Goal: Task Accomplishment & Management: Use online tool/utility

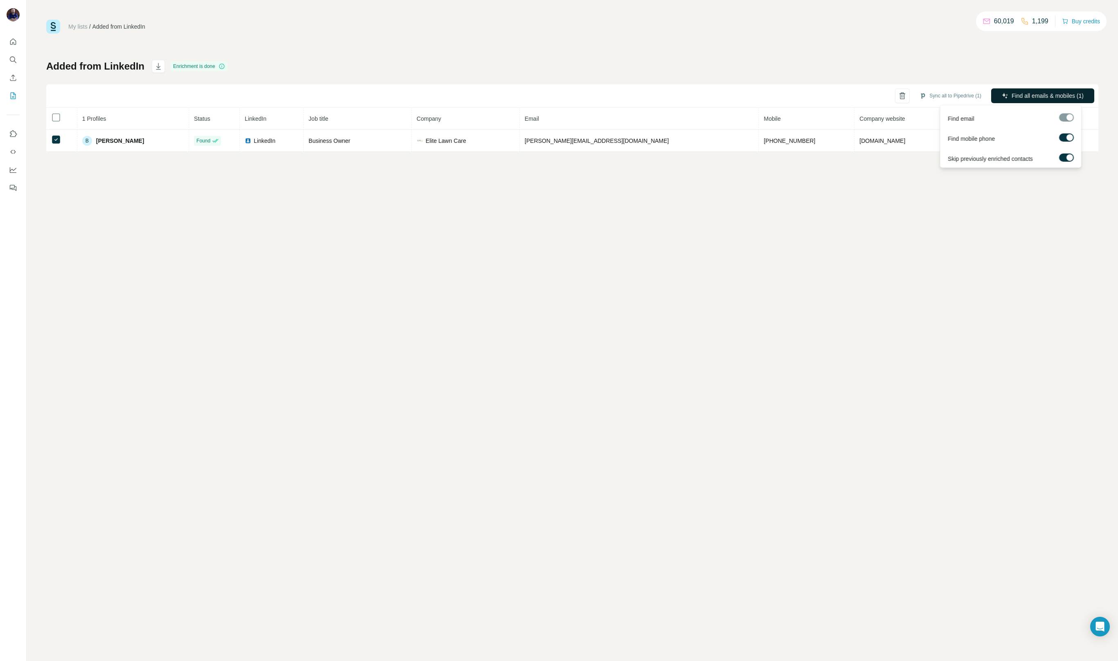
click at [1047, 94] on span "Find all emails & mobiles (1)" at bounding box center [1048, 96] width 72 height 8
click at [854, 357] on div "My lists / Added from LinkedIn 60,019 1,199 Buy credits Added from LinkedIn Enr…" at bounding box center [573, 330] width 1092 height 661
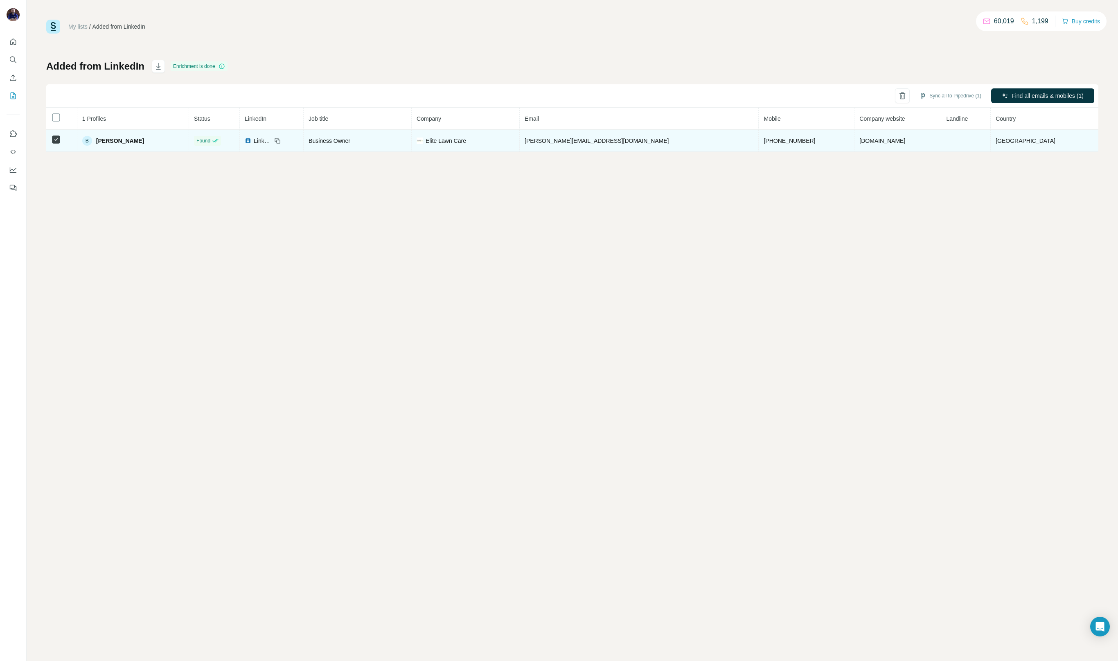
click at [664, 140] on td "[PERSON_NAME][EMAIL_ADDRESS][DOMAIN_NAME]" at bounding box center [639, 141] width 239 height 22
click at [580, 142] on span "[PERSON_NAME][EMAIL_ADDRESS][DOMAIN_NAME]" at bounding box center [597, 141] width 144 height 7
copy span "[PERSON_NAME][EMAIL_ADDRESS][DOMAIN_NAME]"
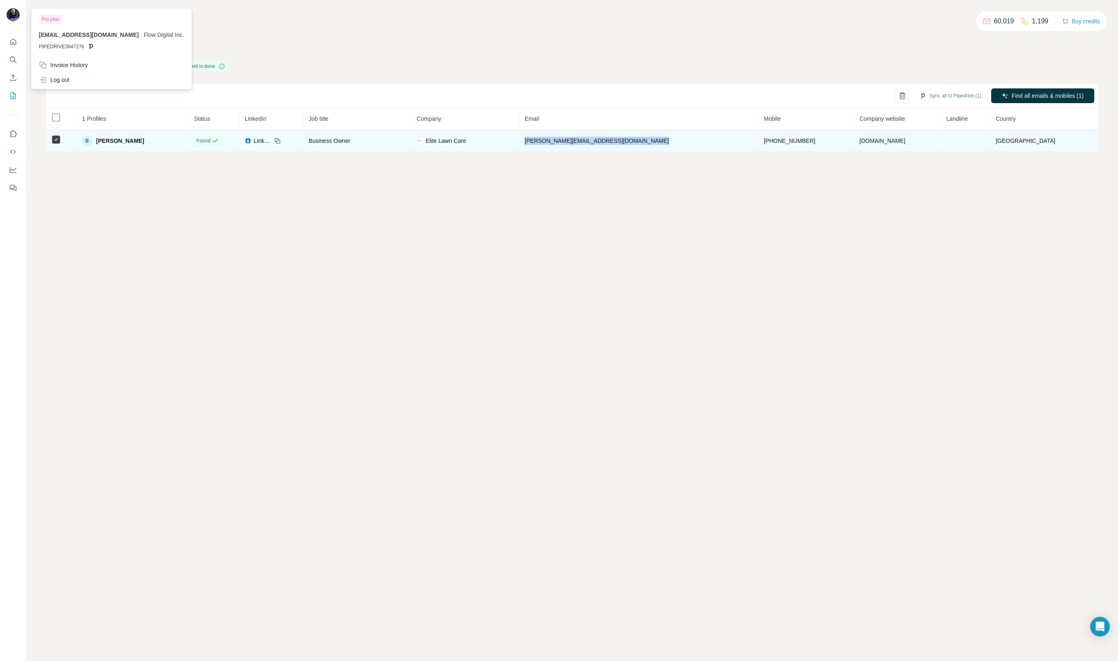
click at [632, 139] on span "[PERSON_NAME][EMAIL_ADDRESS][DOMAIN_NAME]" at bounding box center [597, 141] width 144 height 7
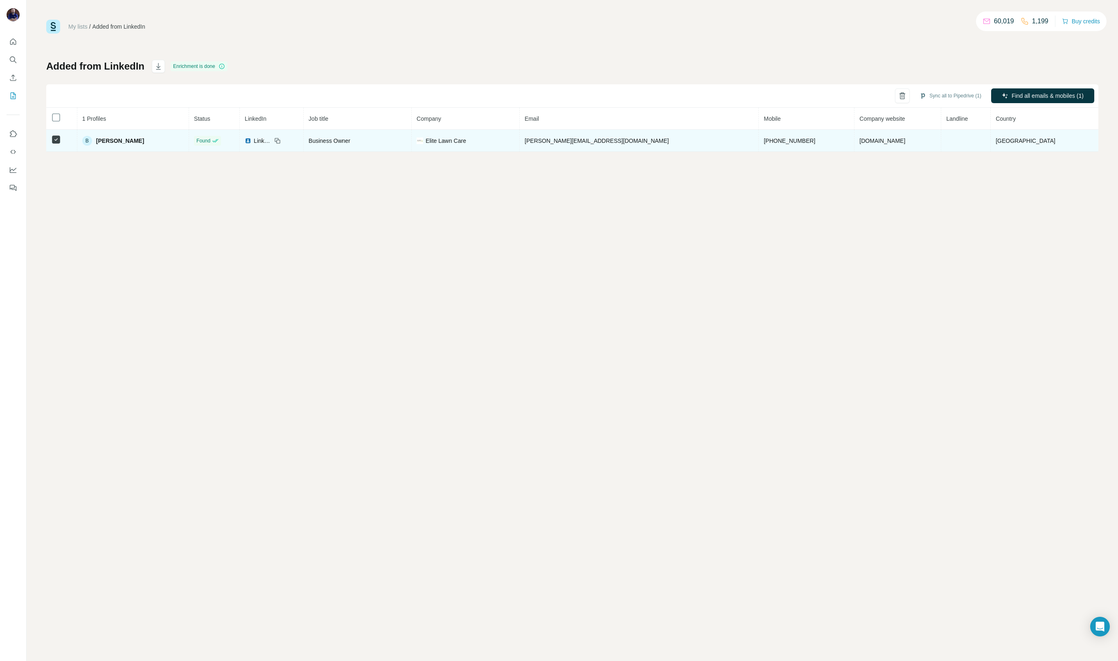
click at [630, 141] on span "[PERSON_NAME][EMAIL_ADDRESS][DOMAIN_NAME]" at bounding box center [597, 141] width 144 height 7
copy span "[PERSON_NAME][EMAIL_ADDRESS][DOMAIN_NAME]"
click at [759, 147] on td "[PHONE_NUMBER]" at bounding box center [807, 141] width 96 height 22
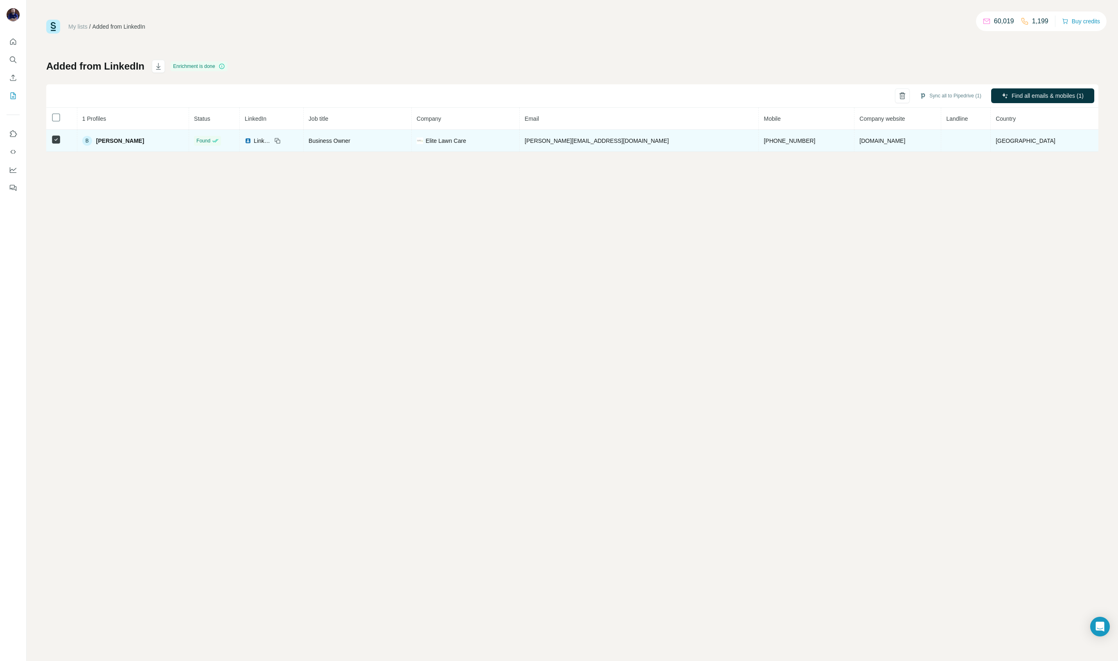
click at [764, 142] on span "[PHONE_NUMBER]" at bounding box center [790, 141] width 52 height 7
click at [951, 151] on td at bounding box center [967, 141] width 50 height 22
click at [778, 143] on td "[PHONE_NUMBER]" at bounding box center [807, 141] width 96 height 22
